Goal: Find specific page/section: Locate a particular part of the current website

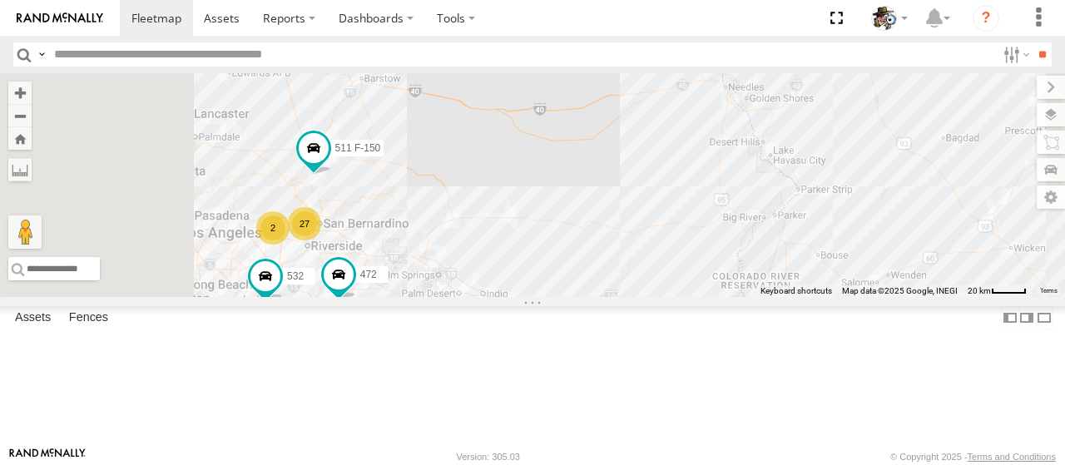
drag, startPoint x: 544, startPoint y: 288, endPoint x: 622, endPoint y: 272, distance: 79.8
click at [622, 272] on div "484 599 533 595 27 511 F-150 532 472 2" at bounding box center [532, 185] width 1065 height 224
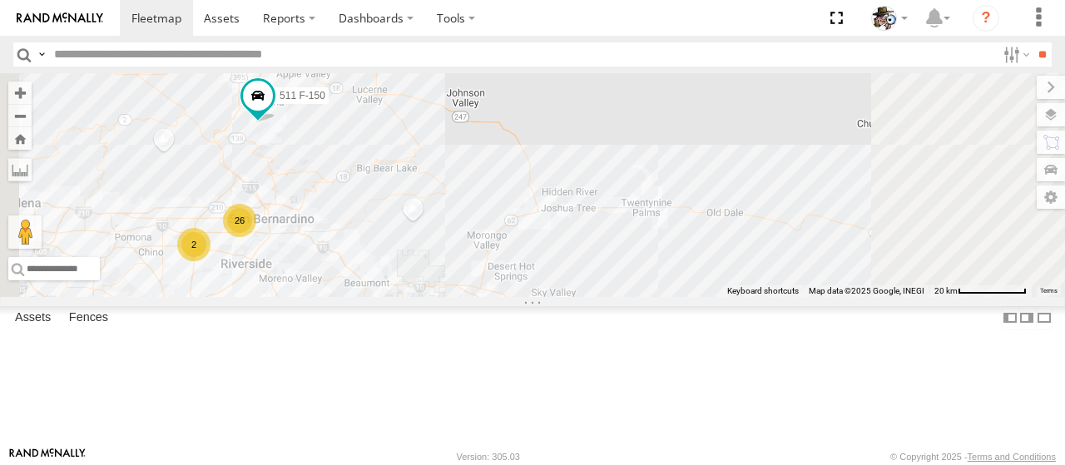
click at [581, 279] on div "484 599 533 595 511 F-150 532 472 507 26 2" at bounding box center [532, 185] width 1065 height 224
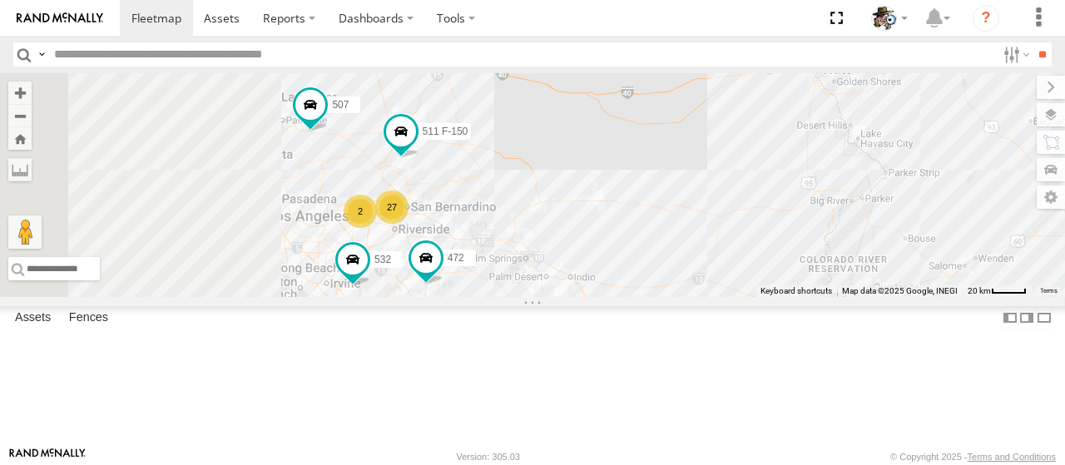
drag, startPoint x: 605, startPoint y: 282, endPoint x: 734, endPoint y: 292, distance: 130.1
click at [734, 292] on div "484 599 533 595 511 F-150 532 472 507 27 2" at bounding box center [532, 185] width 1065 height 224
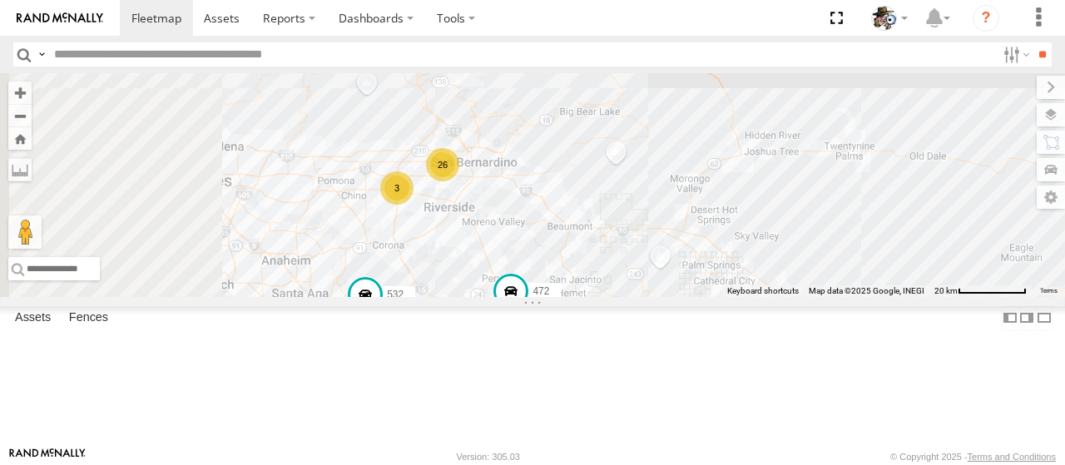
drag, startPoint x: 659, startPoint y: 312, endPoint x: 711, endPoint y: 202, distance: 121.7
click at [711, 202] on div "484 599 533 595 511 F-150 532 472 507 26 3" at bounding box center [532, 185] width 1065 height 224
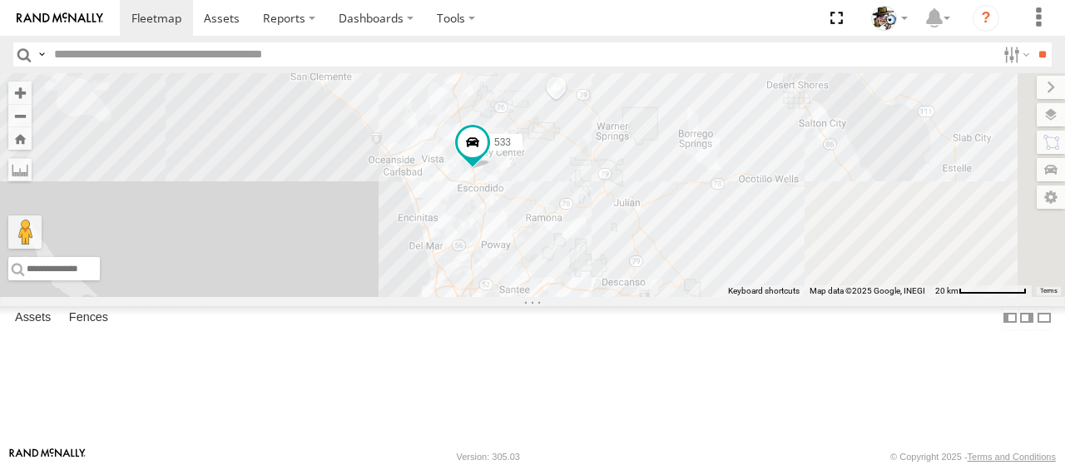
drag, startPoint x: 707, startPoint y: 309, endPoint x: 584, endPoint y: 131, distance: 215.7
click at [583, 131] on div "484 599 533 595 511 F-150 532 472 507 26 3" at bounding box center [532, 185] width 1065 height 224
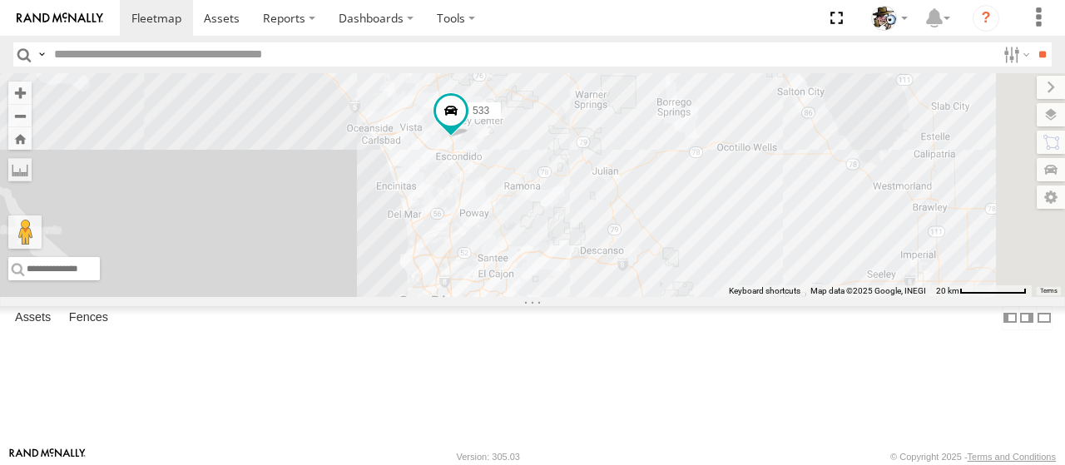
drag, startPoint x: 727, startPoint y: 255, endPoint x: 748, endPoint y: 317, distance: 65.0
click at [748, 297] on div "484 599 533 595 511 F-150 532 472 507 26 3" at bounding box center [532, 185] width 1065 height 224
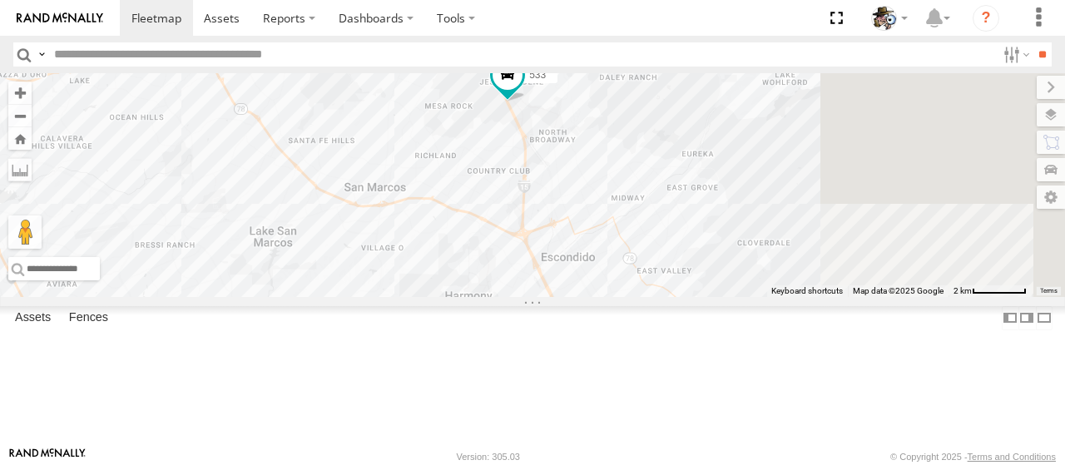
drag, startPoint x: 688, startPoint y: 180, endPoint x: 634, endPoint y: 204, distance: 59.2
click at [630, 204] on div "484 599 533 595 511 F-150 532 472 507" at bounding box center [532, 185] width 1065 height 224
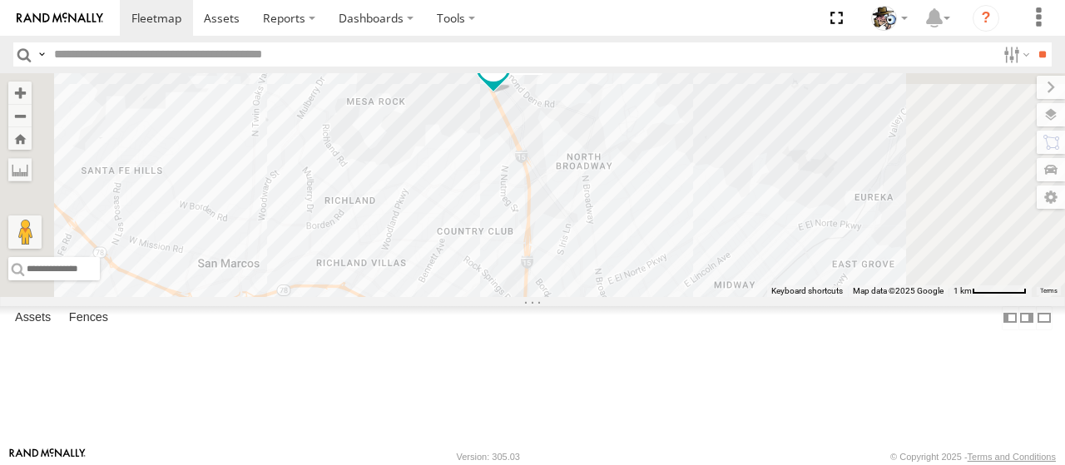
click at [512, 93] on span at bounding box center [493, 70] width 37 height 45
click at [516, 74] on label at bounding box center [499, 68] width 32 height 12
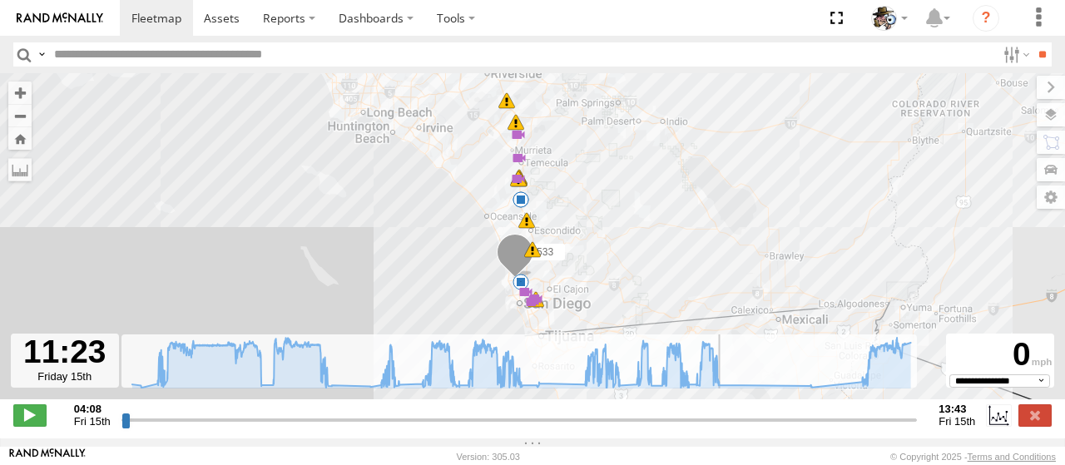
drag, startPoint x: 124, startPoint y: 433, endPoint x: 720, endPoint y: 438, distance: 596.4
click at [720, 428] on input "range" at bounding box center [519, 420] width 796 height 16
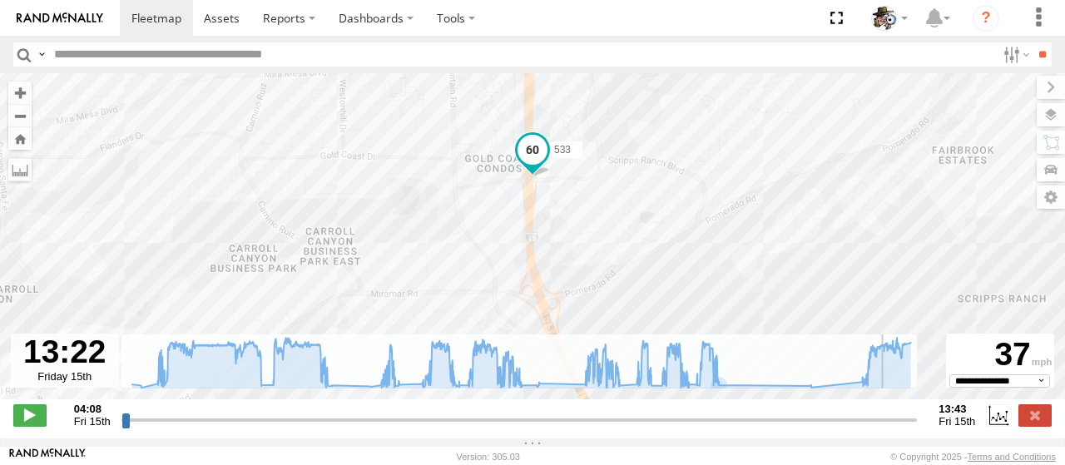
drag, startPoint x: 720, startPoint y: 429, endPoint x: 885, endPoint y: 457, distance: 167.0
type input "**********"
click at [885, 428] on input "range" at bounding box center [519, 420] width 796 height 16
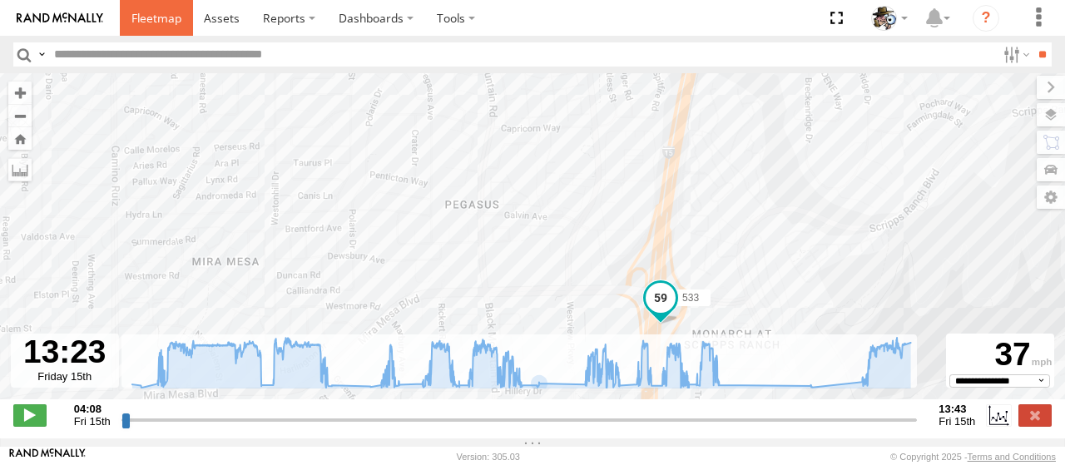
click at [148, 27] on link at bounding box center [156, 18] width 73 height 36
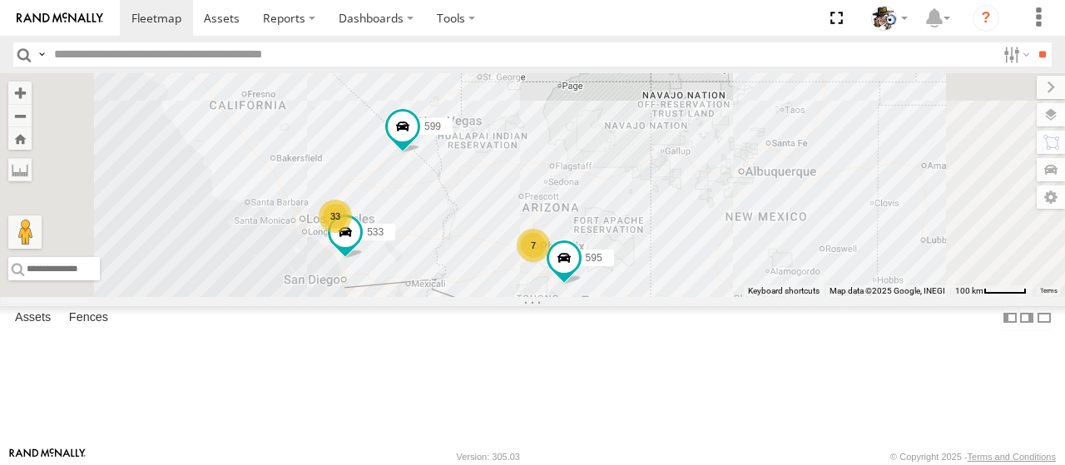
drag, startPoint x: 652, startPoint y: 309, endPoint x: 685, endPoint y: 297, distance: 35.2
click at [685, 297] on div "484 599 33 7 533 595" at bounding box center [532, 185] width 1065 height 224
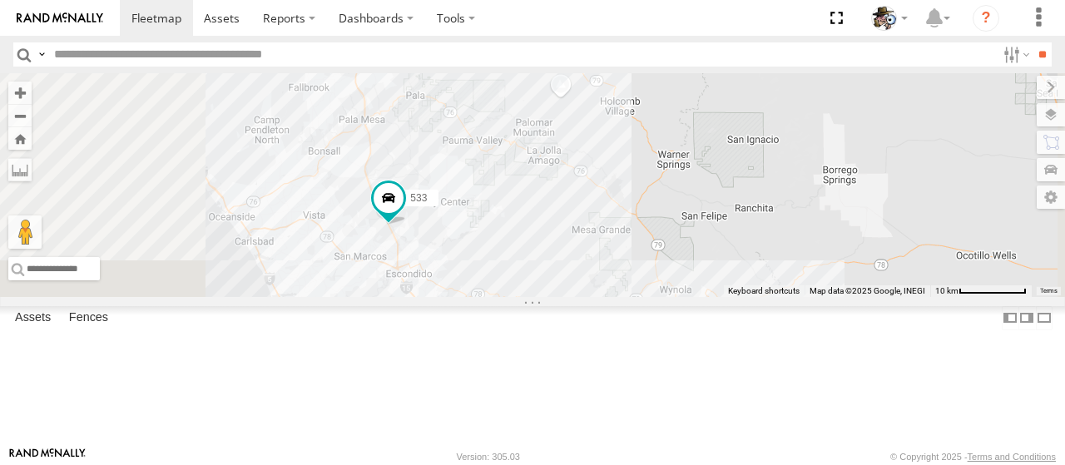
drag, startPoint x: 619, startPoint y: 179, endPoint x: 694, endPoint y: 207, distance: 80.0
click at [694, 207] on div "484 599 533 595" at bounding box center [532, 185] width 1065 height 224
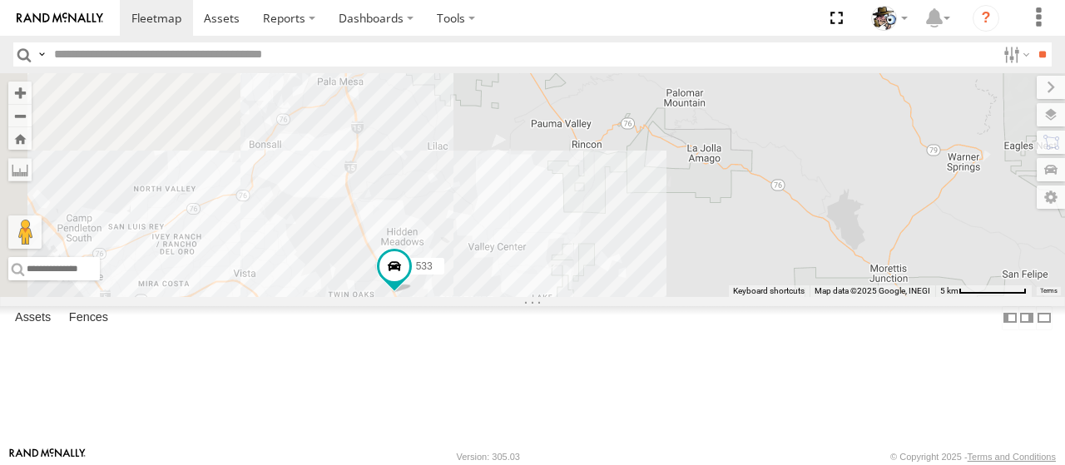
drag, startPoint x: 592, startPoint y: 183, endPoint x: 695, endPoint y: 275, distance: 137.8
click at [695, 275] on div "484 599 533 595" at bounding box center [532, 185] width 1065 height 224
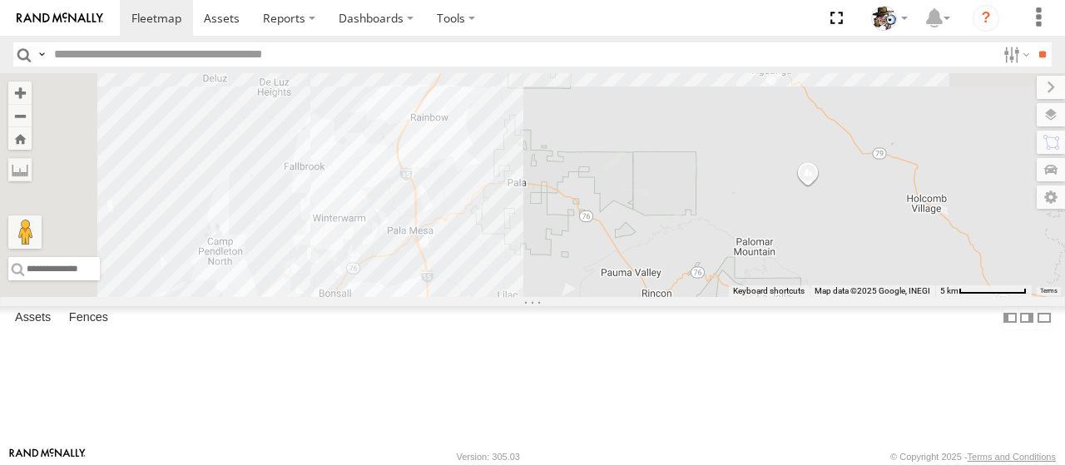
drag, startPoint x: 694, startPoint y: 201, endPoint x: 730, endPoint y: 327, distance: 130.8
click at [730, 297] on div "484 599 533 595" at bounding box center [532, 185] width 1065 height 224
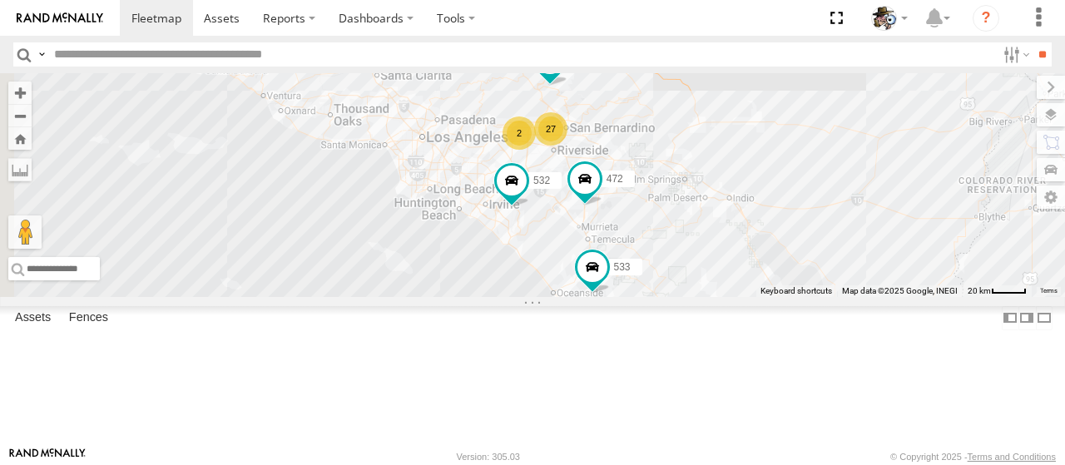
drag, startPoint x: 688, startPoint y: 197, endPoint x: 751, endPoint y: 280, distance: 104.5
click at [751, 280] on div "484 599 533 595 532 472 27 511 F-150 2 507" at bounding box center [532, 185] width 1065 height 224
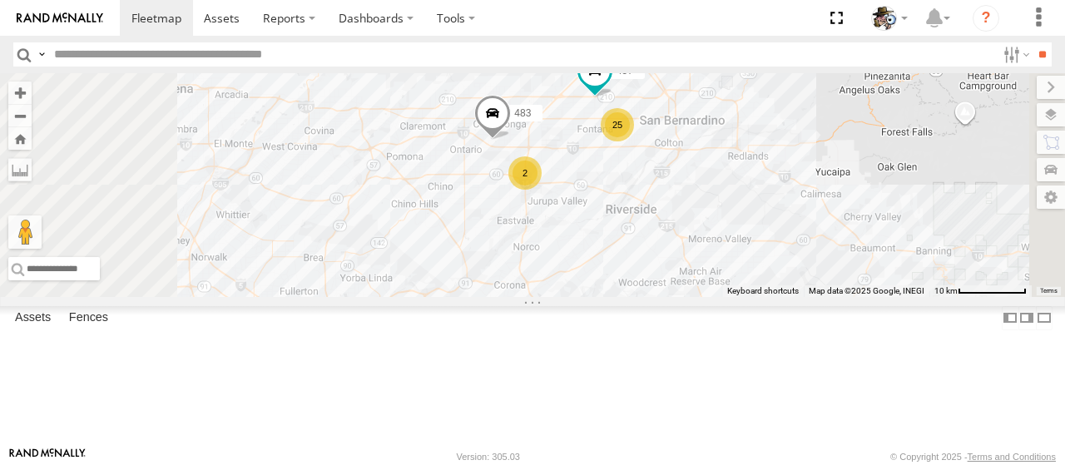
drag, startPoint x: 756, startPoint y: 197, endPoint x: 729, endPoint y: 275, distance: 82.9
click at [729, 275] on div "484 599 533 595 532 472 511 F-150 507 25 457 2 483" at bounding box center [532, 185] width 1065 height 224
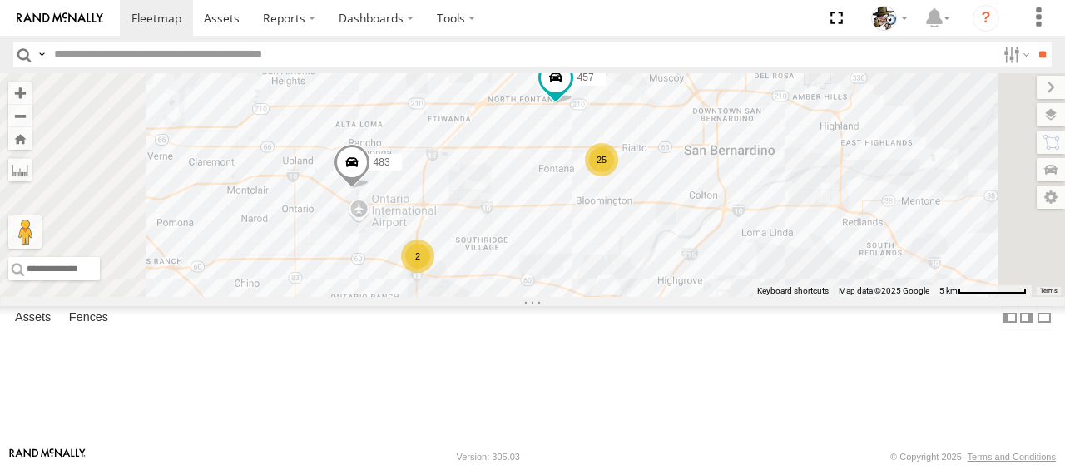
drag, startPoint x: 903, startPoint y: 234, endPoint x: 863, endPoint y: 302, distance: 79.0
click at [863, 297] on div "484 599 533 595 532 472 511 F-150 507 457 483 25 2" at bounding box center [532, 185] width 1065 height 224
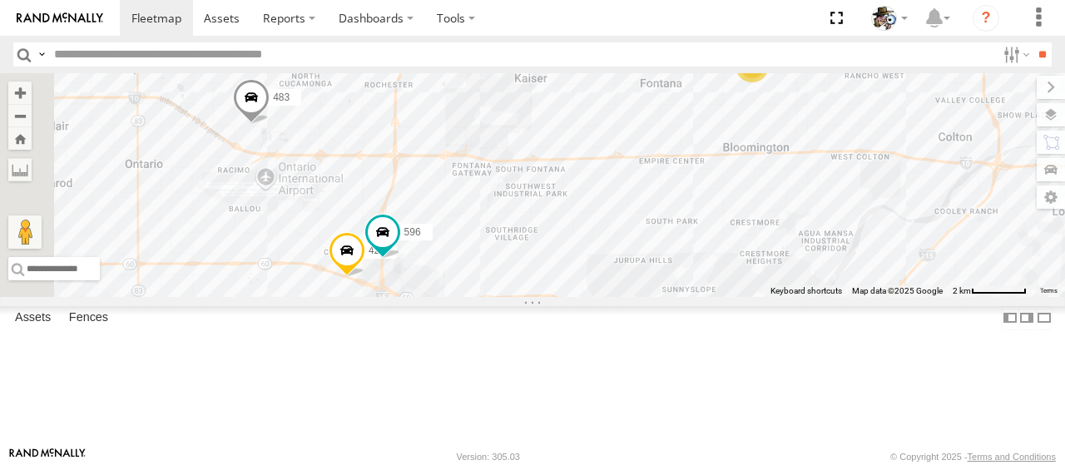
drag, startPoint x: 664, startPoint y: 291, endPoint x: 839, endPoint y: 280, distance: 175.8
click at [839, 280] on div "484 599 533 595 532 472 511 F-150 507 457 483 25 596 429" at bounding box center [532, 185] width 1065 height 224
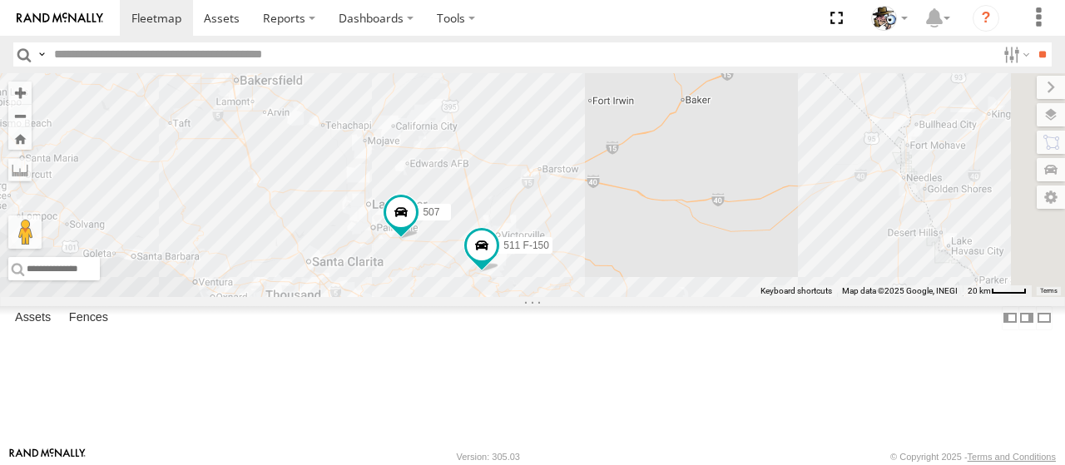
drag, startPoint x: 670, startPoint y: 138, endPoint x: 547, endPoint y: 303, distance: 205.6
click at [523, 297] on div "484 599 533 595 532 472 511 F-150 507 27 2" at bounding box center [532, 185] width 1065 height 224
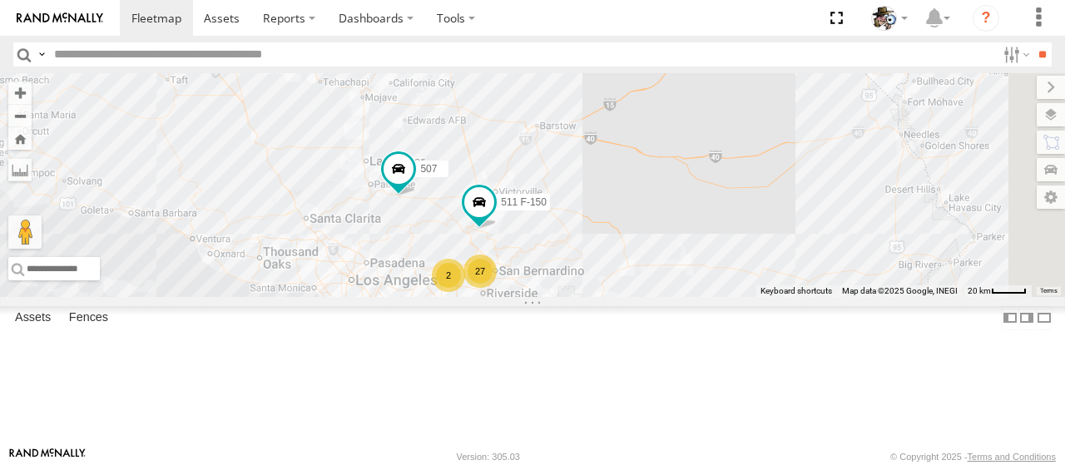
drag, startPoint x: 833, startPoint y: 319, endPoint x: 828, endPoint y: 284, distance: 35.2
click at [828, 284] on div "484 599 533 595 532 472 511 F-150 507 27 2" at bounding box center [532, 185] width 1065 height 224
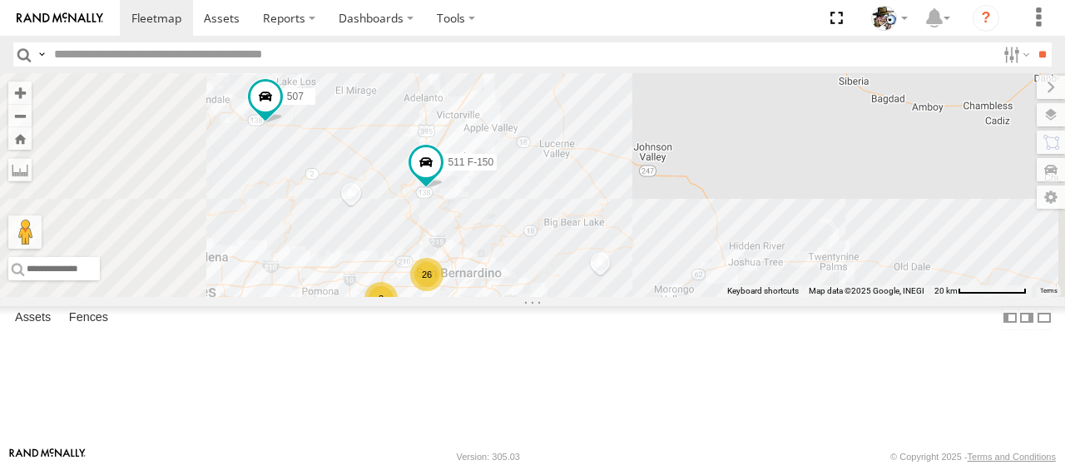
drag, startPoint x: 768, startPoint y: 325, endPoint x: 772, endPoint y: 265, distance: 60.0
click at [772, 266] on div "484 599 533 595 532 472 511 F-150 507 26 3" at bounding box center [532, 185] width 1065 height 224
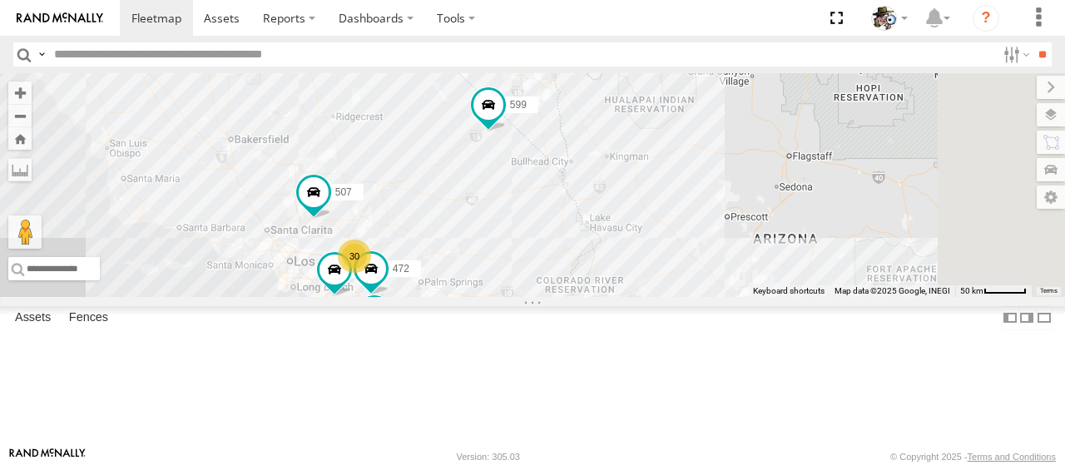
drag, startPoint x: 920, startPoint y: 301, endPoint x: 750, endPoint y: 329, distance: 171.9
click at [750, 297] on div "484 599 533 595 532 472 507 30" at bounding box center [532, 185] width 1065 height 224
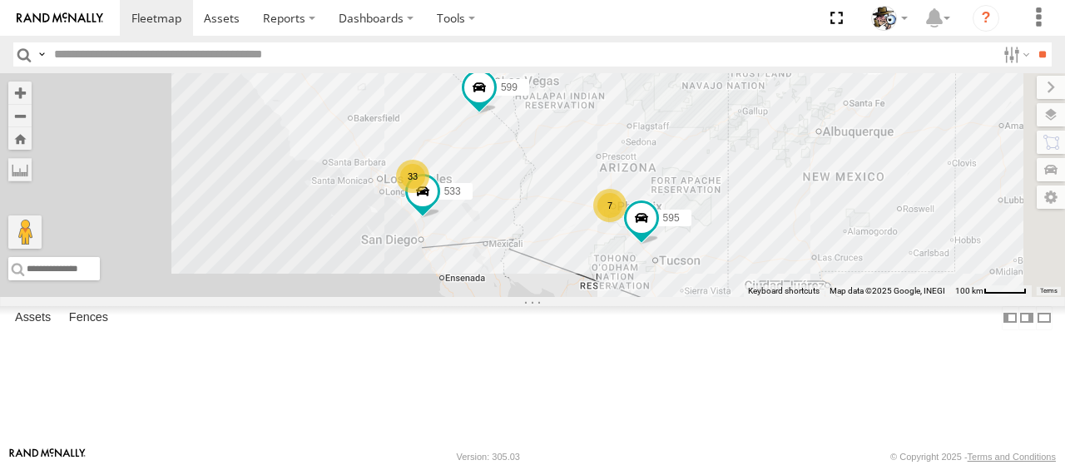
drag, startPoint x: 873, startPoint y: 319, endPoint x: 775, endPoint y: 233, distance: 130.3
click at [775, 233] on div "484 599 533 595 33 7" at bounding box center [532, 185] width 1065 height 224
